Goal: Task Accomplishment & Management: Use online tool/utility

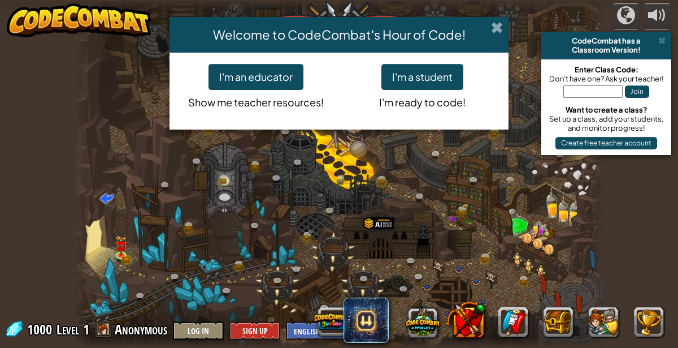
click at [501, 26] on span at bounding box center [497, 27] width 12 height 12
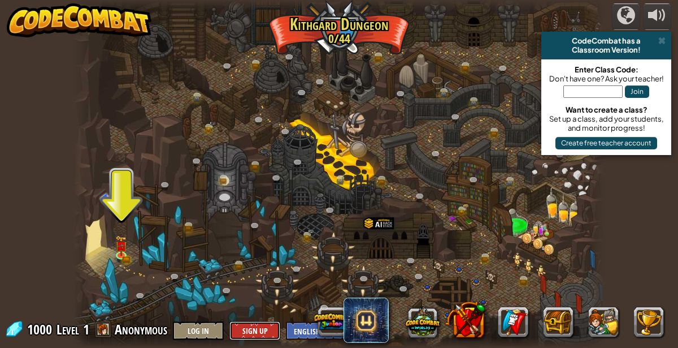
click at [254, 337] on button "Sign Up" at bounding box center [254, 330] width 51 height 19
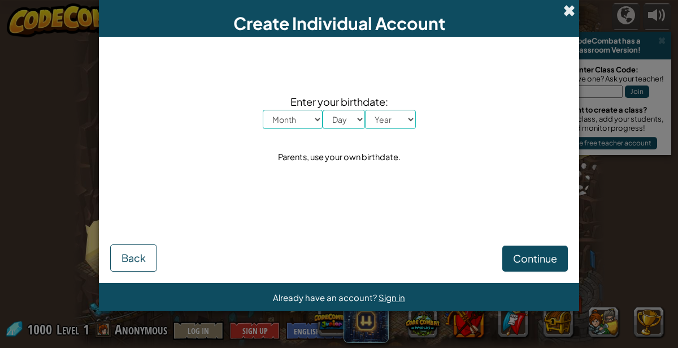
click at [571, 13] on span at bounding box center [570, 11] width 12 height 12
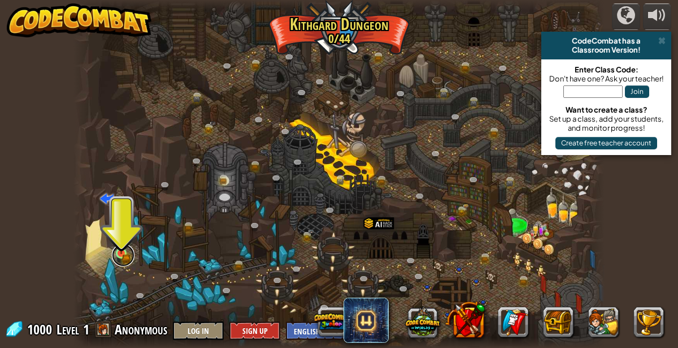
click at [129, 249] on link at bounding box center [123, 255] width 23 height 23
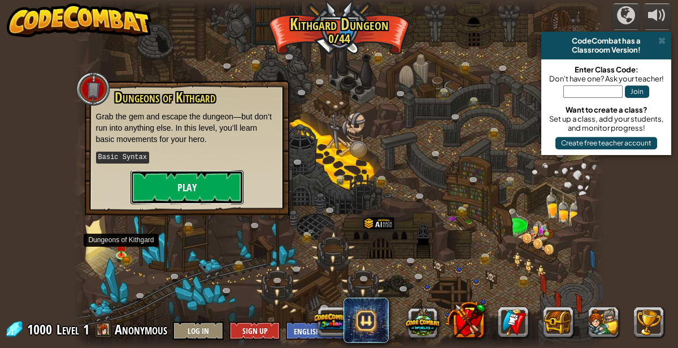
click at [193, 180] on button "Play" at bounding box center [187, 187] width 113 height 34
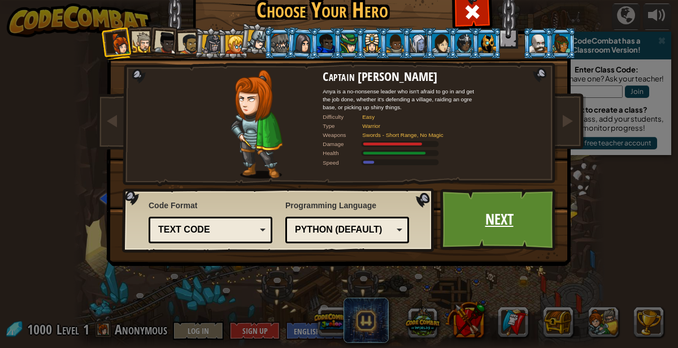
click at [522, 220] on link "Next" at bounding box center [499, 219] width 118 height 62
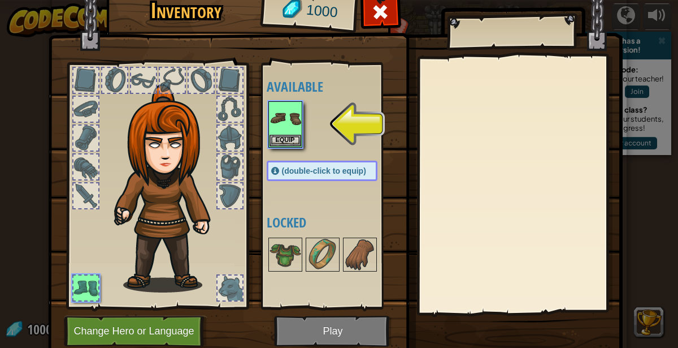
click at [341, 340] on img at bounding box center [335, 152] width 575 height 410
click at [311, 115] on div at bounding box center [333, 124] width 133 height 50
click at [270, 144] on button "Equip" at bounding box center [286, 140] width 32 height 12
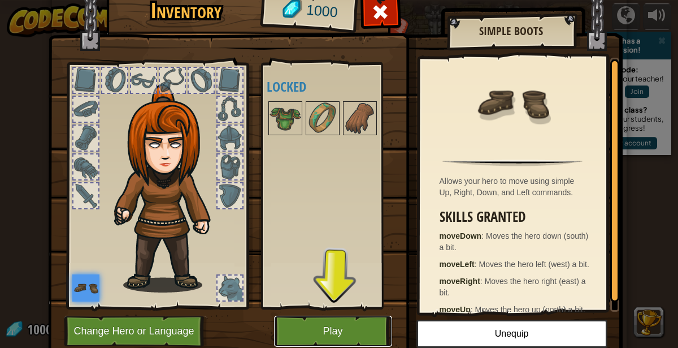
click at [357, 344] on button "Play" at bounding box center [333, 330] width 118 height 31
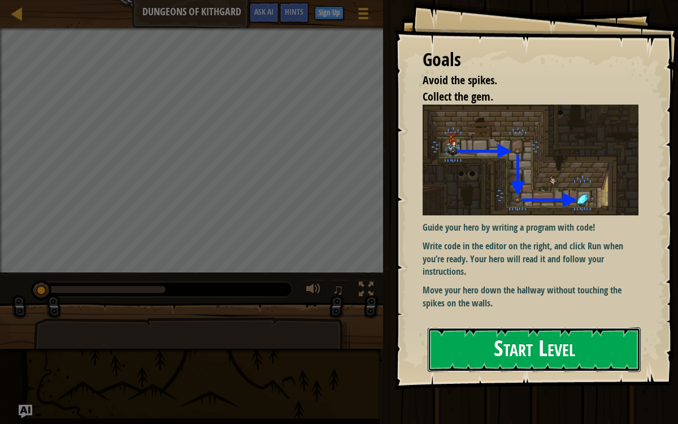
click at [587, 335] on button "Start Level" at bounding box center [534, 349] width 213 height 45
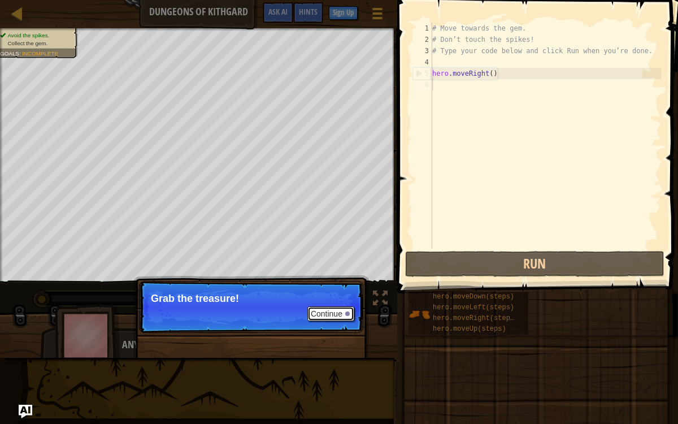
click at [332, 312] on button "Continue" at bounding box center [330, 313] width 47 height 15
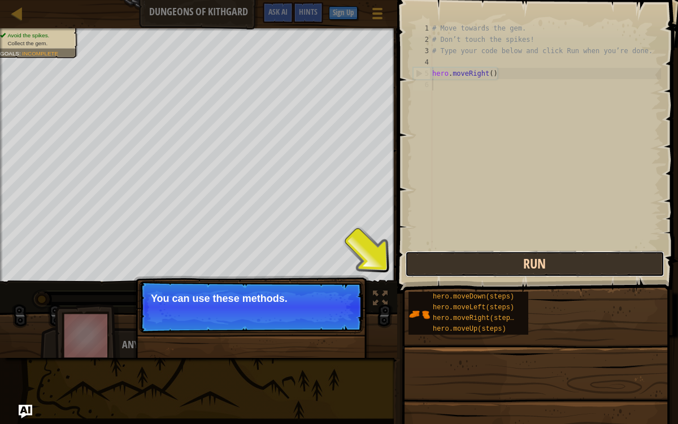
click at [555, 265] on button "Run" at bounding box center [534, 264] width 259 height 26
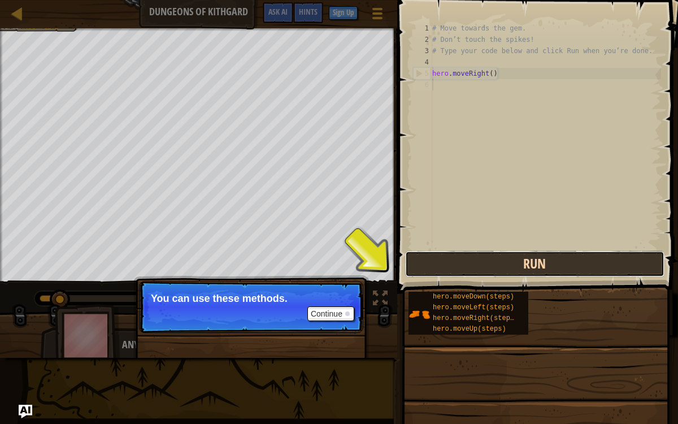
click at [562, 259] on button "Run" at bounding box center [534, 264] width 259 height 26
click at [564, 259] on button "Run" at bounding box center [534, 264] width 259 height 26
click at [560, 271] on button "Run" at bounding box center [534, 264] width 259 height 26
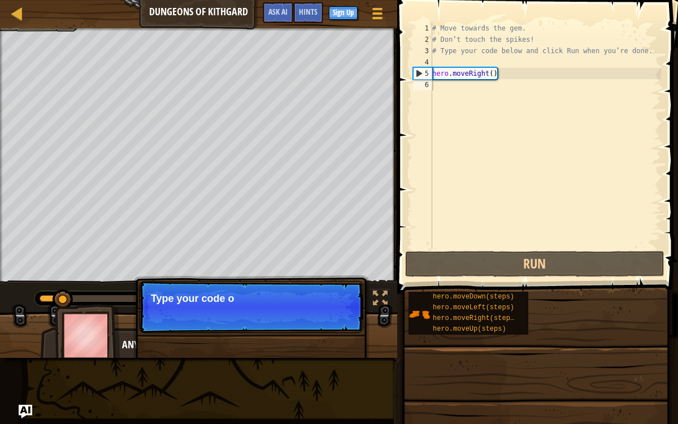
click at [564, 329] on div "hero.moveDown(steps) hero.moveLeft(steps) hero.moveRight(steps) hero.moveUp(ste…" at bounding box center [539, 313] width 262 height 44
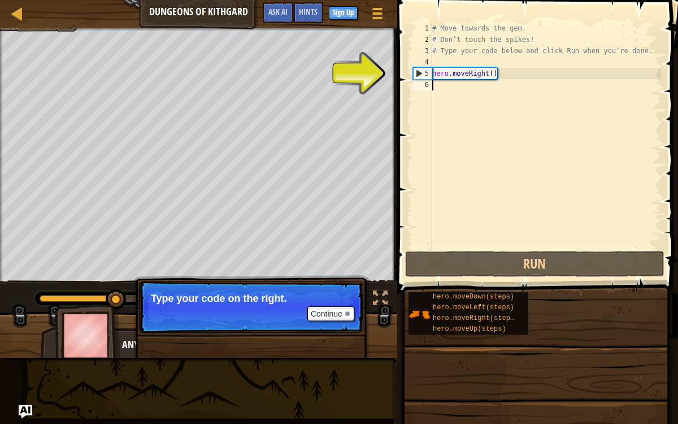
click at [461, 83] on div "# Move towards the gem. # Don’t touch the spikes! # Type your code below and cl…" at bounding box center [545, 147] width 231 height 249
click at [470, 81] on div "# Move towards the gem. # Don’t touch the spikes! # Type your code below and cl…" at bounding box center [545, 147] width 231 height 249
click at [478, 76] on div "# Move towards the gem. # Don’t touch the spikes! # Type your code below and cl…" at bounding box center [545, 147] width 231 height 249
type textarea "hero.moveRight()"
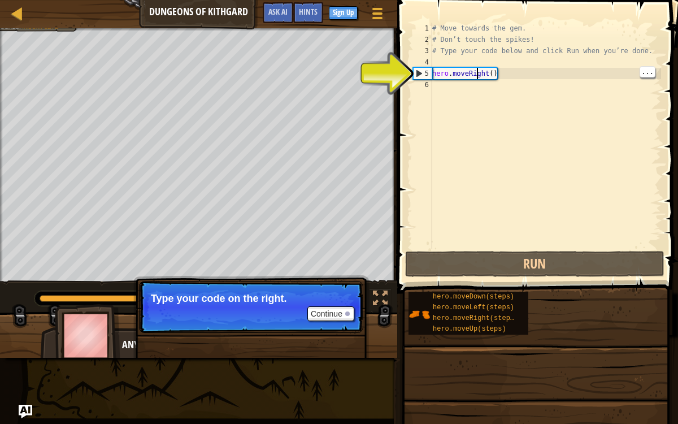
click at [518, 193] on div "# Move towards the gem. # Don’t touch the spikes! # Type your code below and cl…" at bounding box center [545, 147] width 231 height 249
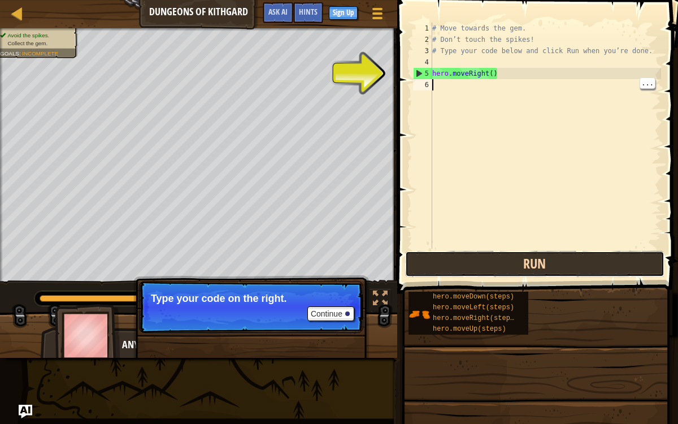
click at [532, 263] on button "Run" at bounding box center [534, 264] width 259 height 26
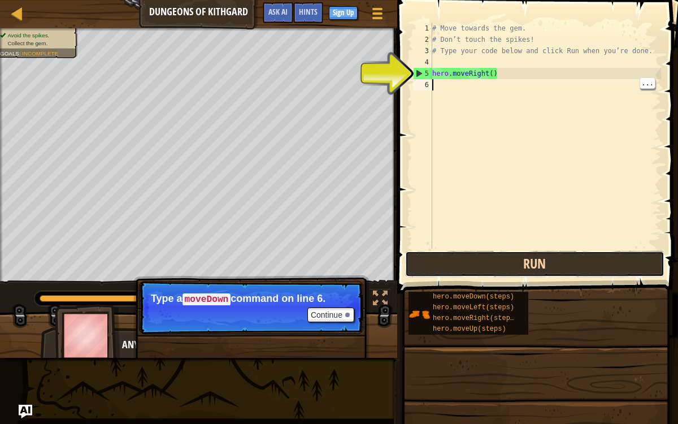
click at [622, 252] on button "Run" at bounding box center [534, 264] width 259 height 26
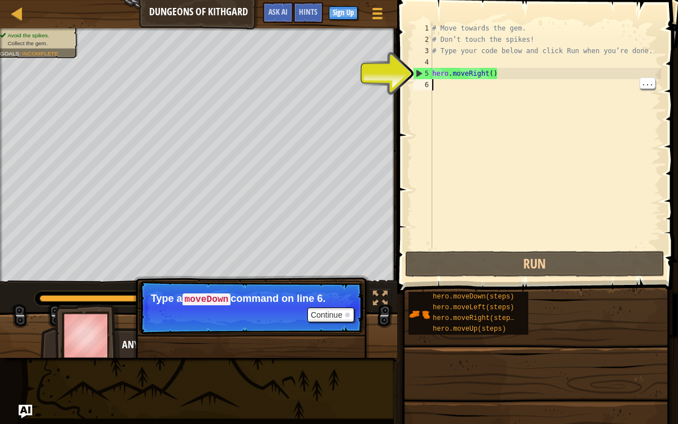
click at [489, 75] on div "# Move towards the gem. # Don’t touch the spikes! # Type your code below and cl…" at bounding box center [545, 147] width 231 height 249
click at [525, 74] on div "# Move towards the gem. # Don’t touch the spikes! # Type your code below and cl…" at bounding box center [545, 147] width 231 height 249
click at [418, 71] on div "5" at bounding box center [423, 73] width 19 height 11
click at [415, 77] on div "5" at bounding box center [423, 73] width 19 height 11
type textarea "hero.moveRight()"
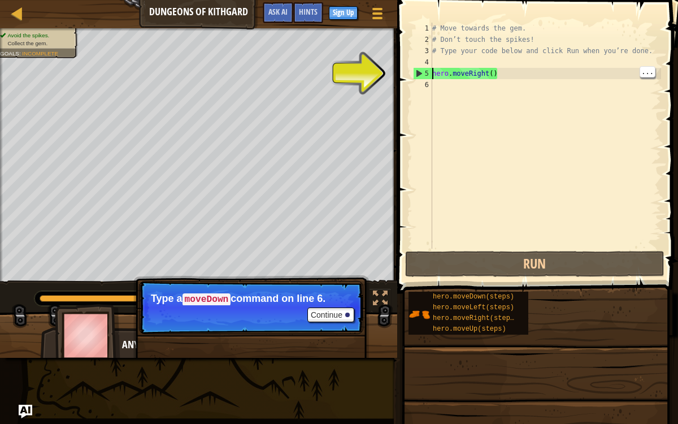
click at [418, 74] on div "5" at bounding box center [423, 73] width 19 height 11
click at [416, 76] on div "5" at bounding box center [423, 73] width 19 height 11
type textarea "hero.moveRight()"
click at [434, 88] on div "# Move towards the gem. # Don’t touch the spikes! # Type your code below and cl…" at bounding box center [545, 147] width 231 height 249
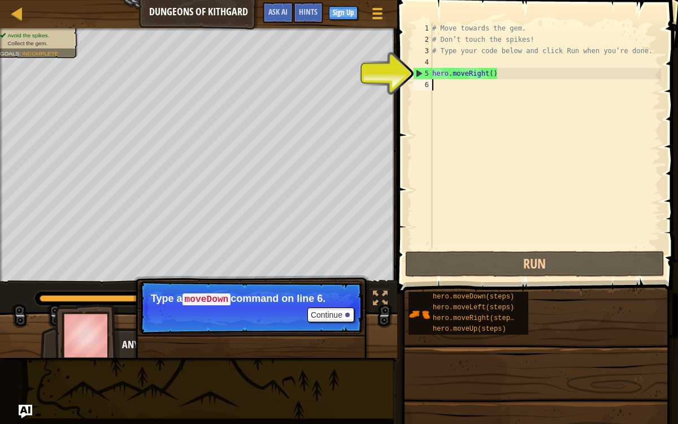
type textarea "y"
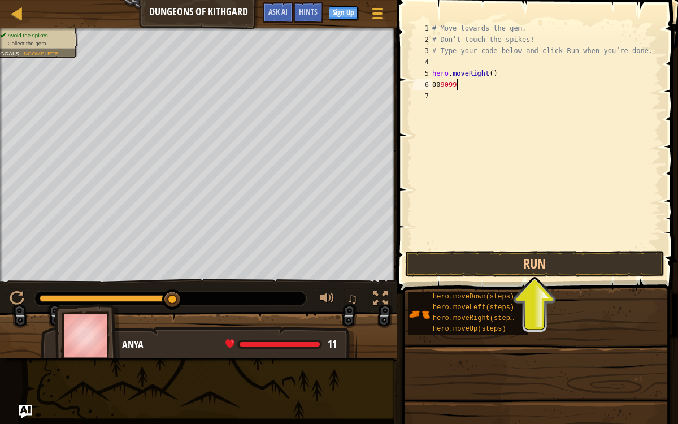
scroll to position [5, 2]
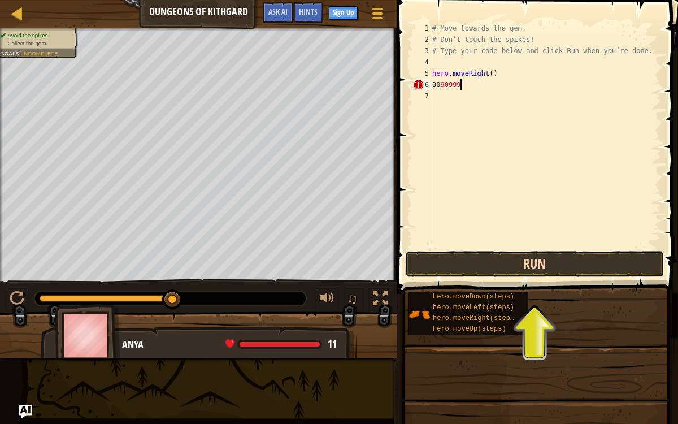
click at [564, 258] on button "Run" at bounding box center [534, 264] width 259 height 26
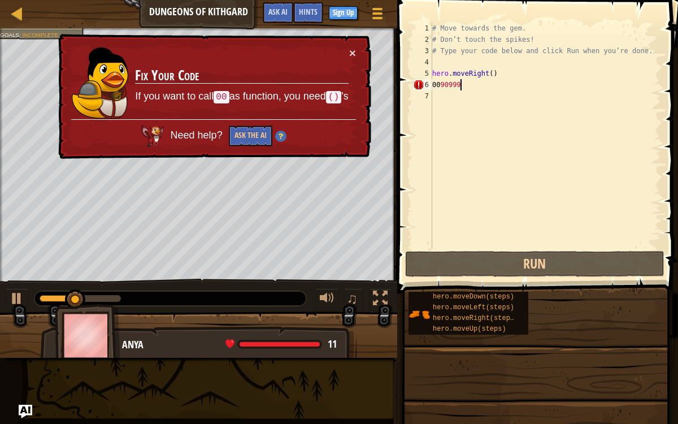
click at [328, 113] on td "Fix Your Code If you want to call 00 as function, you need () 's" at bounding box center [242, 83] width 215 height 72
click at [353, 54] on button "×" at bounding box center [352, 53] width 7 height 12
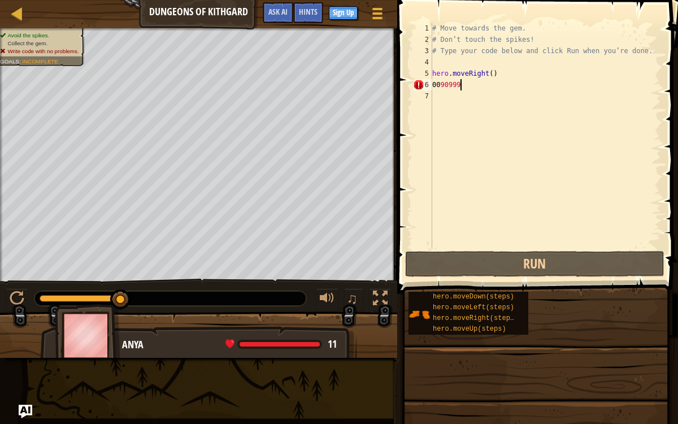
click at [477, 72] on div "# Move towards the gem. # Don’t touch the spikes! # Type your code below and cl…" at bounding box center [545, 147] width 231 height 249
click at [499, 73] on div "# Move towards the gem. # Don’t touch the spikes! # Type your code below and cl…" at bounding box center [545, 147] width 231 height 249
click at [495, 86] on div "# Move towards the gem. # Don’t touch the spikes! # Type your code below and cl…" at bounding box center [545, 147] width 231 height 249
type textarea "009099"
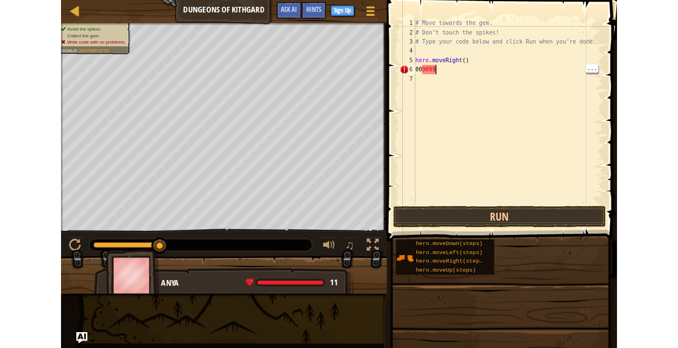
scroll to position [5, 1]
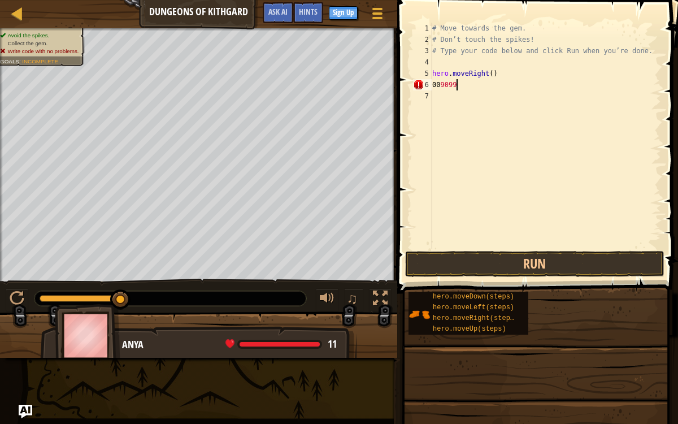
click at [173, 21] on div "Map Dungeons of Kithgard Game Menu Done Sign Up Hints Ask AI" at bounding box center [198, 14] width 397 height 28
click at [346, 18] on button "Sign Up" at bounding box center [343, 13] width 29 height 14
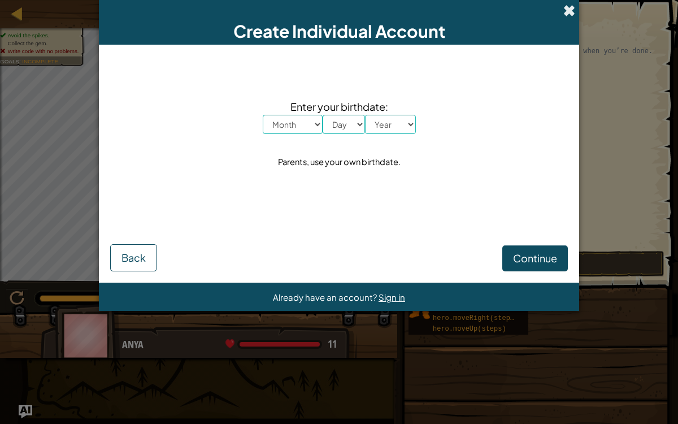
click at [574, 10] on span at bounding box center [570, 11] width 12 height 12
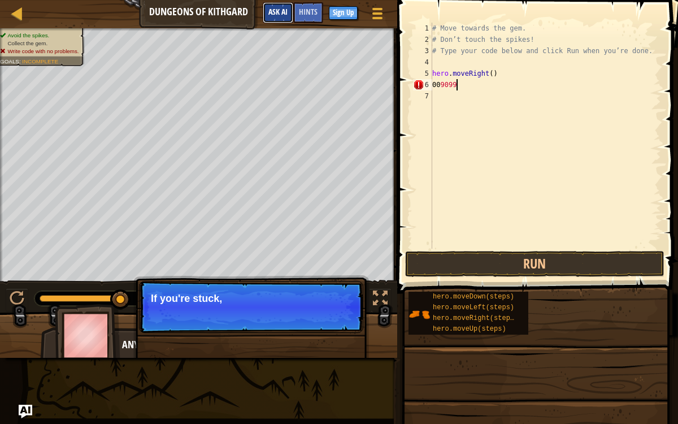
click at [291, 18] on button "Ask AI" at bounding box center [278, 12] width 31 height 21
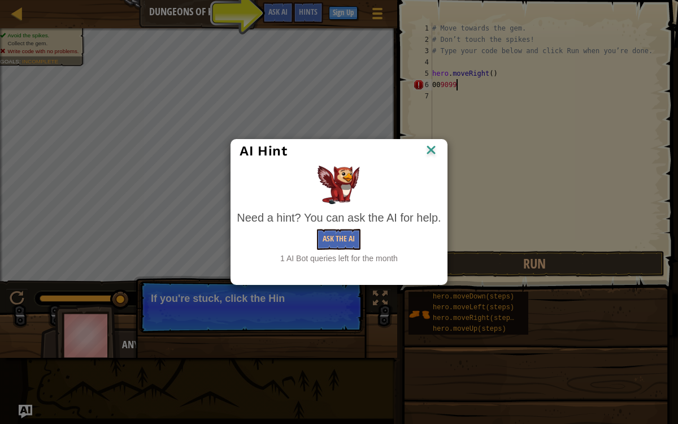
click at [308, 13] on div "AI Hint Need a hint? You can ask the AI for help. Ask the AI 1 AI Bot queries l…" at bounding box center [339, 212] width 678 height 424
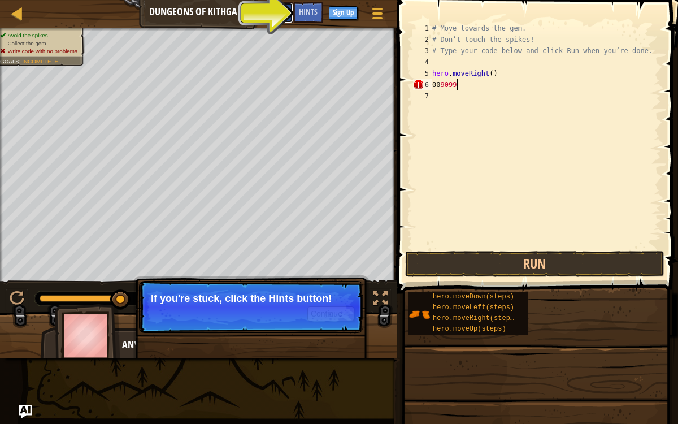
click at [280, 19] on button "Ask AI" at bounding box center [278, 12] width 31 height 21
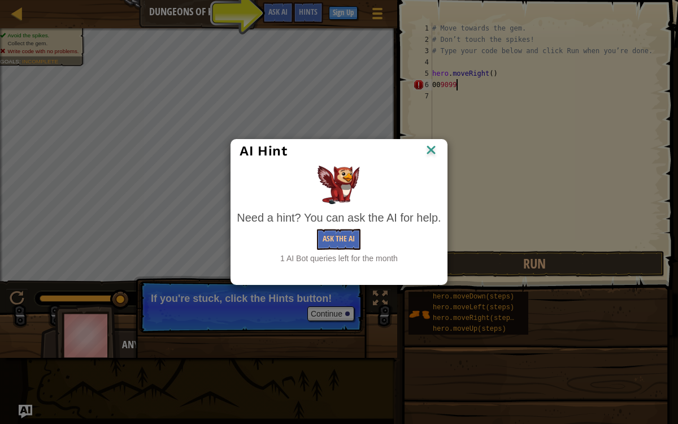
click at [305, 14] on div "AI Hint Need a hint? You can ask the AI for help. Ask the AI 1 AI Bot queries l…" at bounding box center [339, 212] width 678 height 424
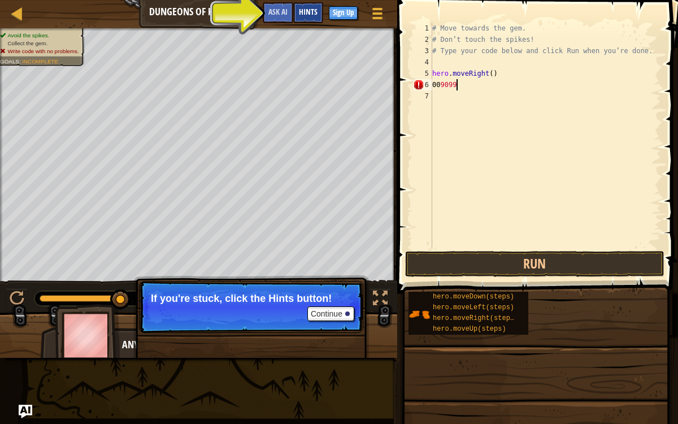
click at [311, 12] on span "Hints" at bounding box center [308, 11] width 19 height 11
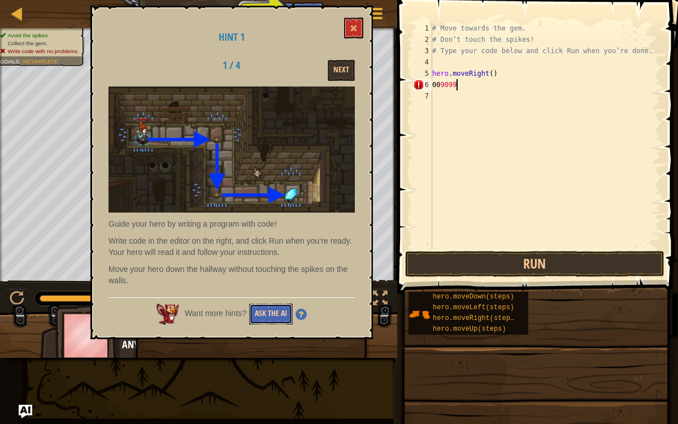
click at [280, 321] on button "Ask the AI" at bounding box center [271, 314] width 44 height 21
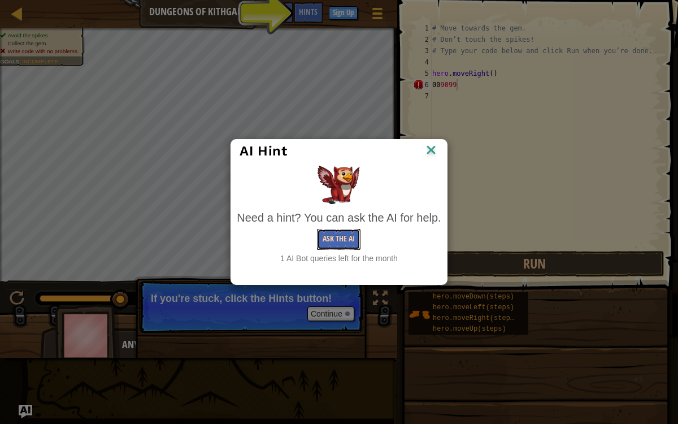
click at [330, 241] on button "Ask the AI" at bounding box center [339, 239] width 44 height 21
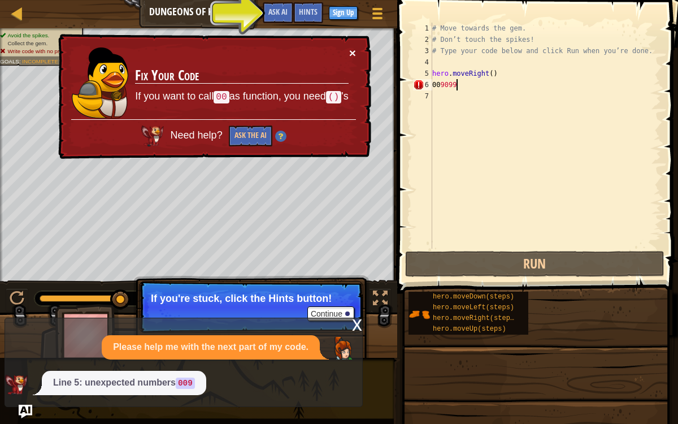
click at [351, 55] on button "×" at bounding box center [352, 53] width 7 height 12
